Goal: Information Seeking & Learning: Learn about a topic

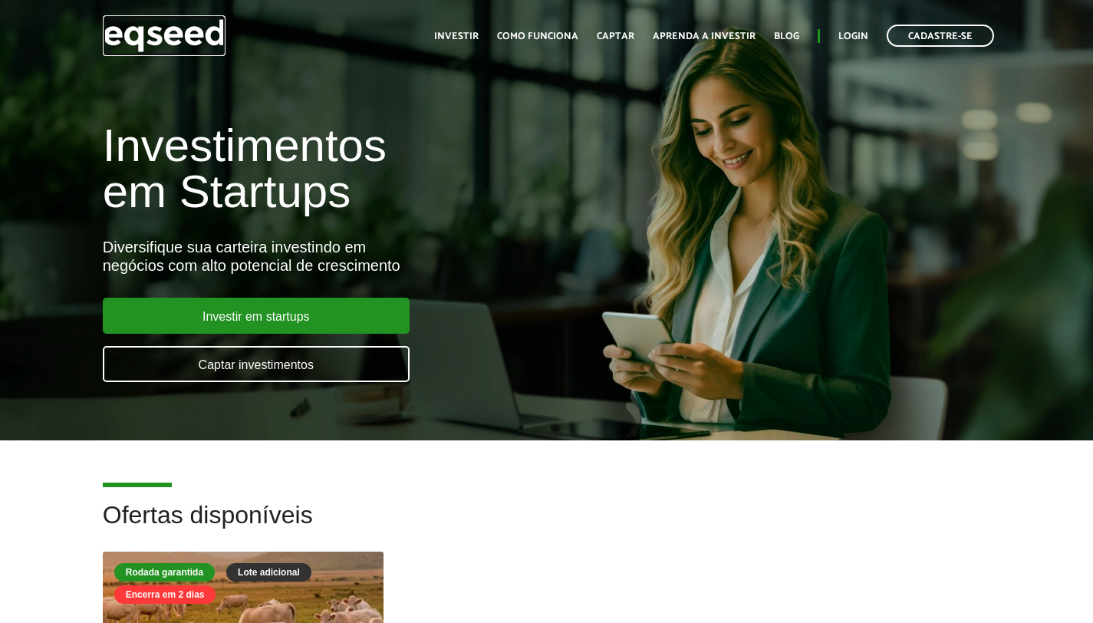
click at [187, 29] on img at bounding box center [164, 35] width 123 height 41
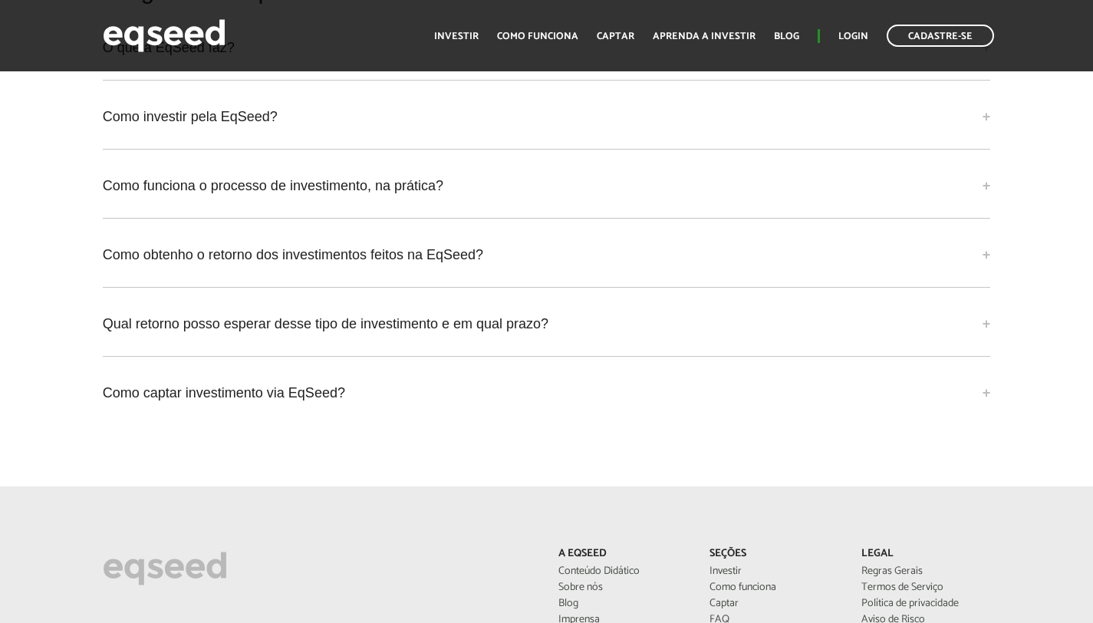
scroll to position [3709, 0]
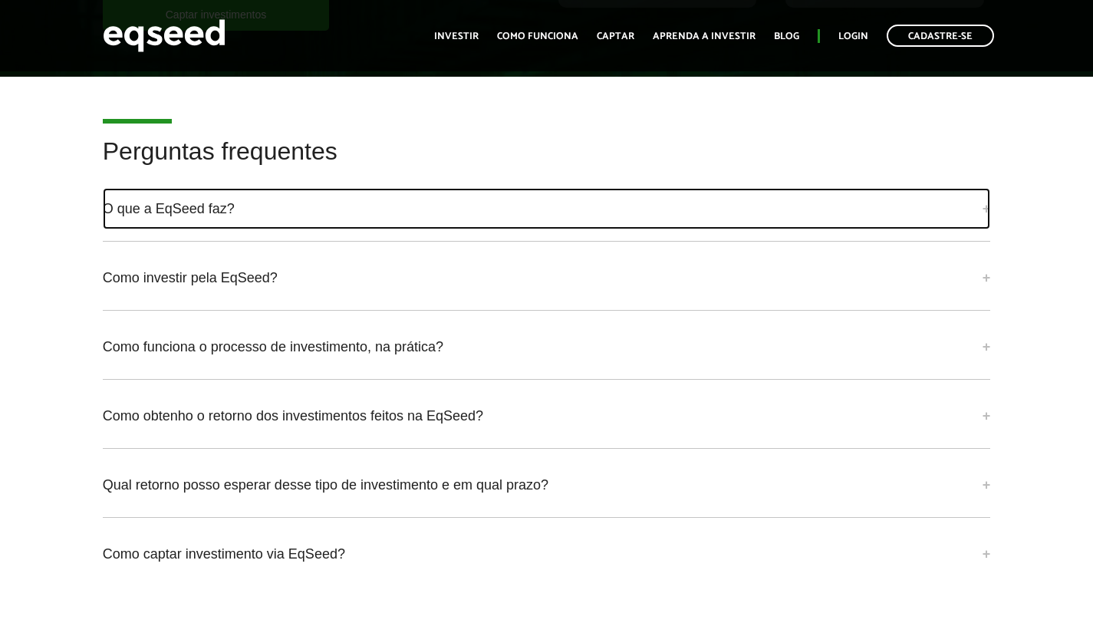
click at [210, 226] on link "O que a EqSeed faz?" at bounding box center [547, 208] width 888 height 41
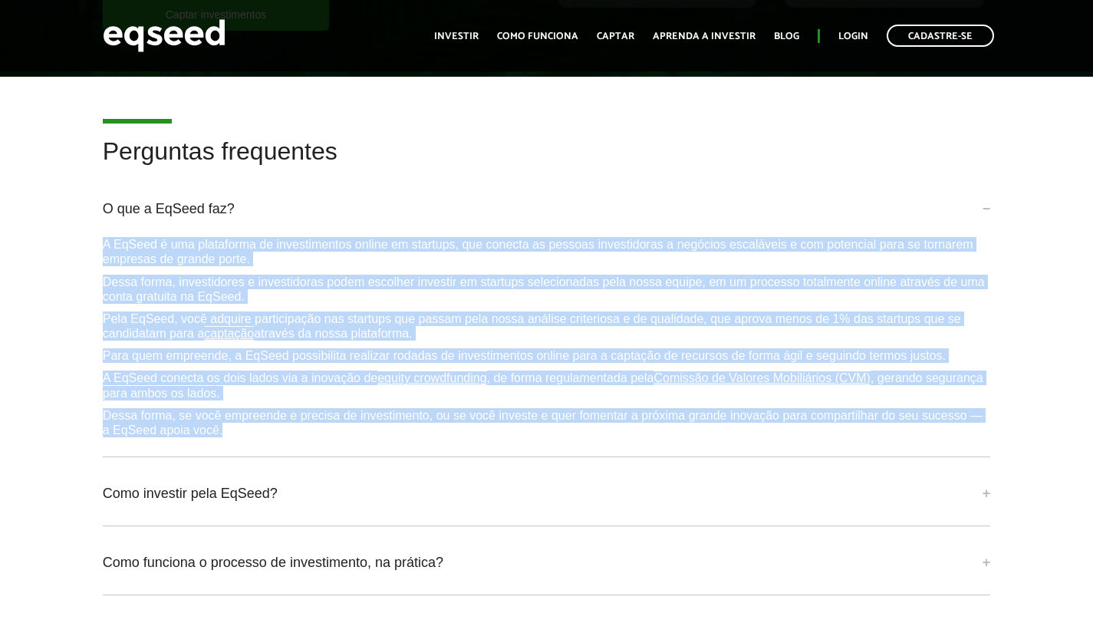
drag, startPoint x: 100, startPoint y: 252, endPoint x: 304, endPoint y: 443, distance: 279.5
click at [304, 443] on div "Perguntas frequentes O que a EqSeed faz? A EqSeed é uma plataforma de investime…" at bounding box center [546, 477] width 911 height 679
copy div "L IpSumd s ame consectetu ad elitseddoeius tempor in utlabore, etd magnaal en a…"
